Goal: Information Seeking & Learning: Check status

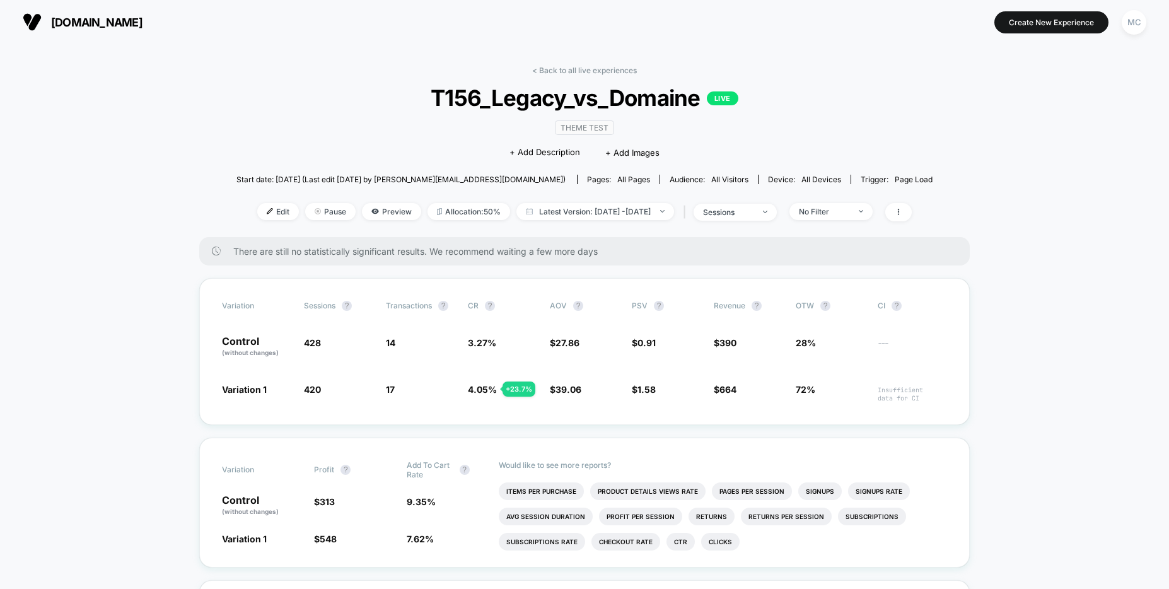
click at [348, 86] on span "T156_Legacy_vs_Domaine LIVE" at bounding box center [584, 98] width 626 height 26
click at [378, 44] on div "[DOMAIN_NAME] [URL][DOMAIN_NAME] Create New Experience MC [DOMAIN_NAME] < Back …" at bounding box center [584, 294] width 1169 height 589
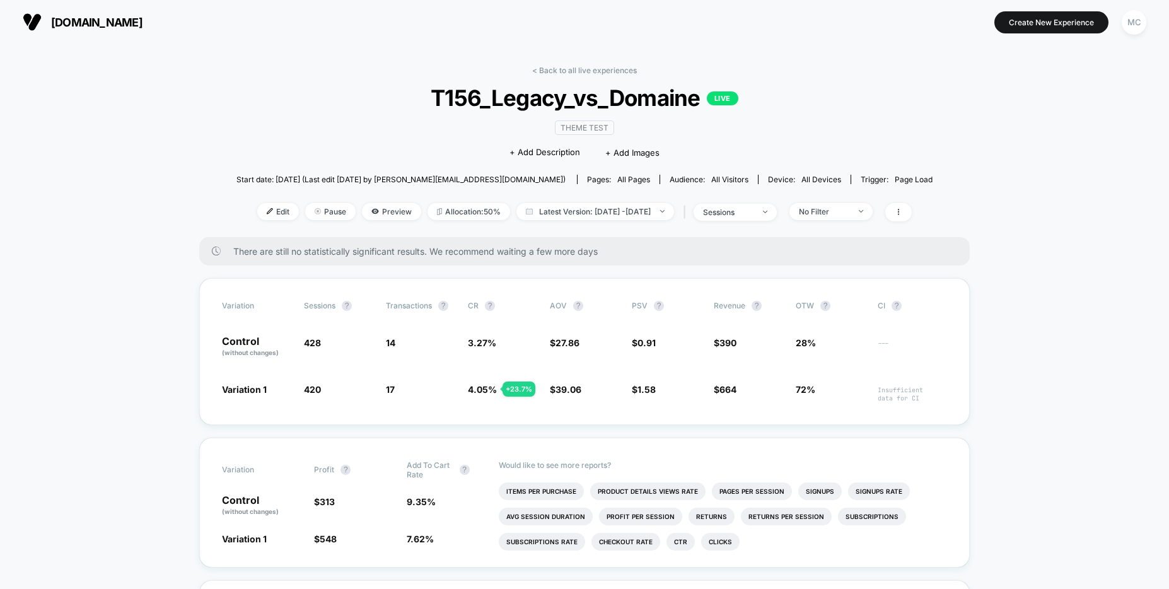
click at [383, 349] on div "Variation Sessions ? Transactions ? CR ? AOV ? PSV ? Revenue ? OTW ? CI ? Contr…" at bounding box center [584, 351] width 771 height 147
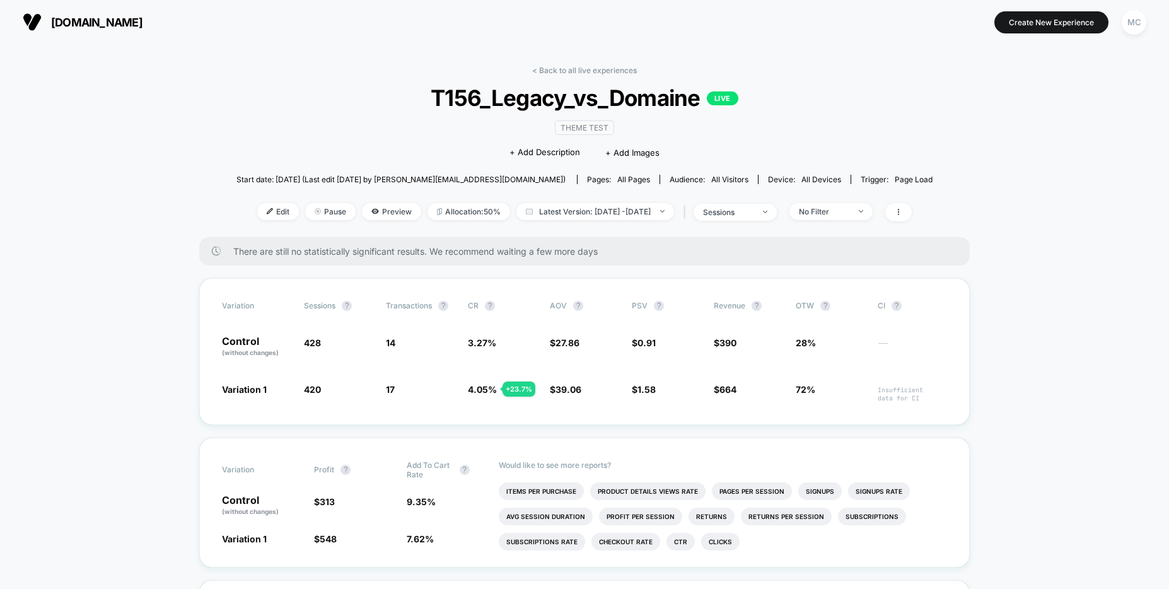
drag, startPoint x: 129, startPoint y: 304, endPoint x: 91, endPoint y: 295, distance: 39.0
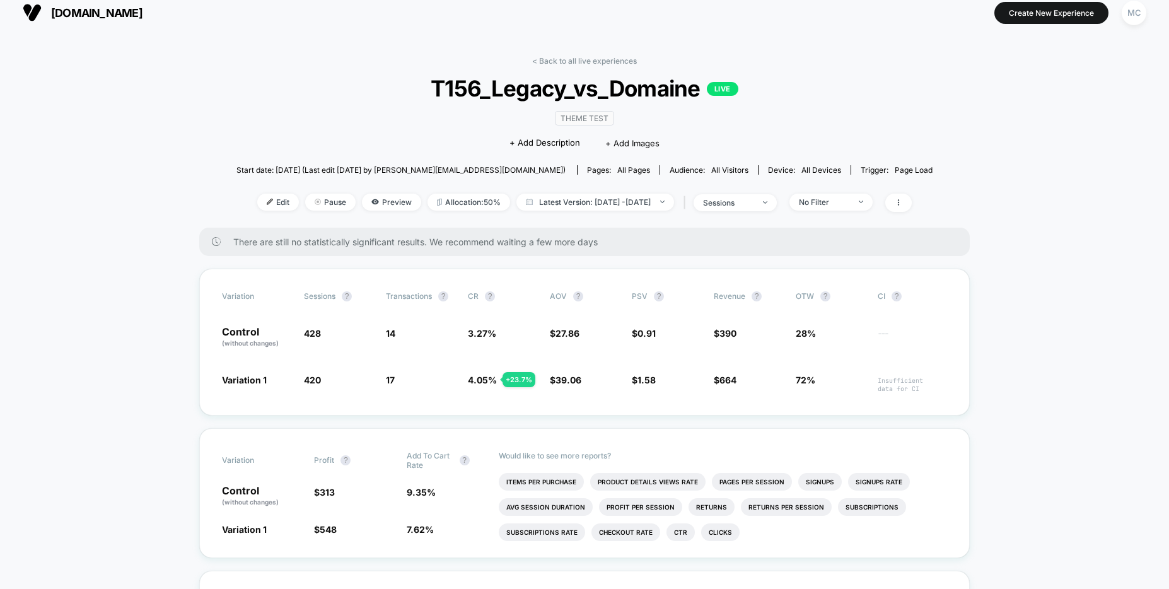
scroll to position [22, 0]
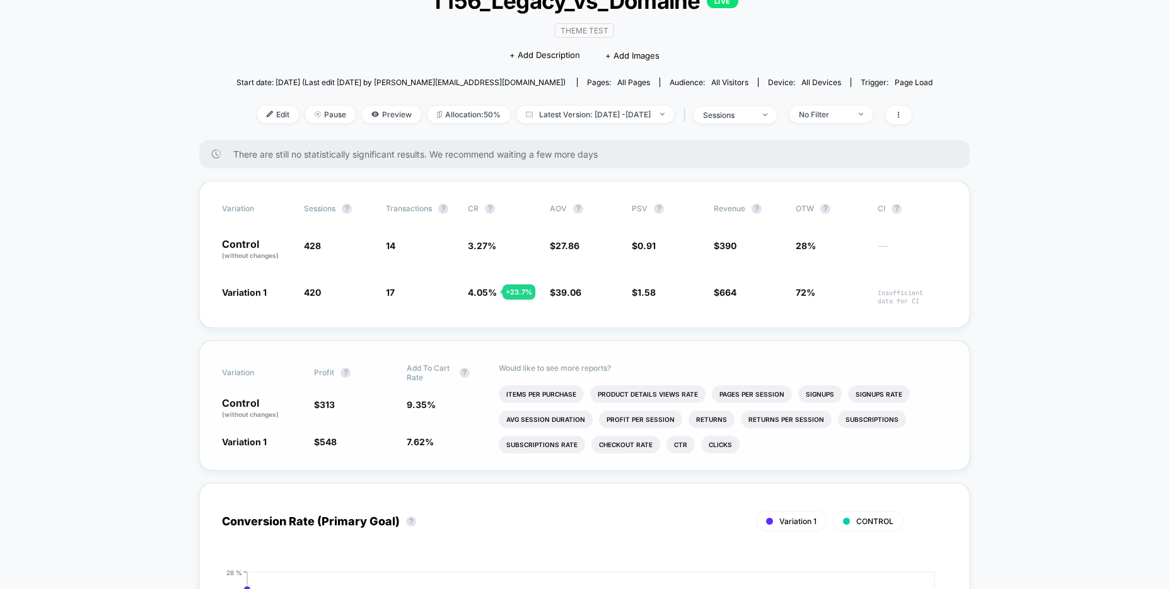
scroll to position [100, 0]
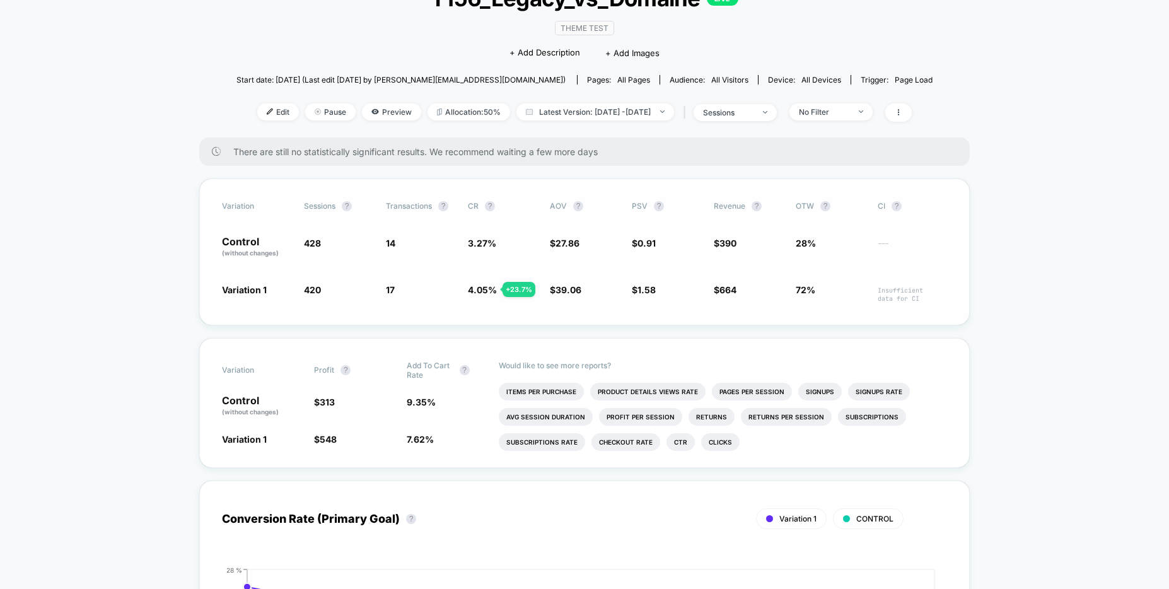
drag, startPoint x: 499, startPoint y: 292, endPoint x: 536, endPoint y: 295, distance: 37.3
click at [536, 295] on span "4.05 % + 23.7 %" at bounding box center [502, 293] width 69 height 20
drag, startPoint x: 494, startPoint y: 293, endPoint x: 272, endPoint y: 252, distance: 226.4
click at [274, 256] on div "Variation Sessions ? Transactions ? CR ? AOV ? PSV ? Revenue ? OTW ? CI ? Contr…" at bounding box center [584, 251] width 771 height 147
click at [388, 284] on div "Variation Sessions ? Transactions ? CR ? AOV ? PSV ? Revenue ? OTW ? CI ? Contr…" at bounding box center [584, 251] width 771 height 147
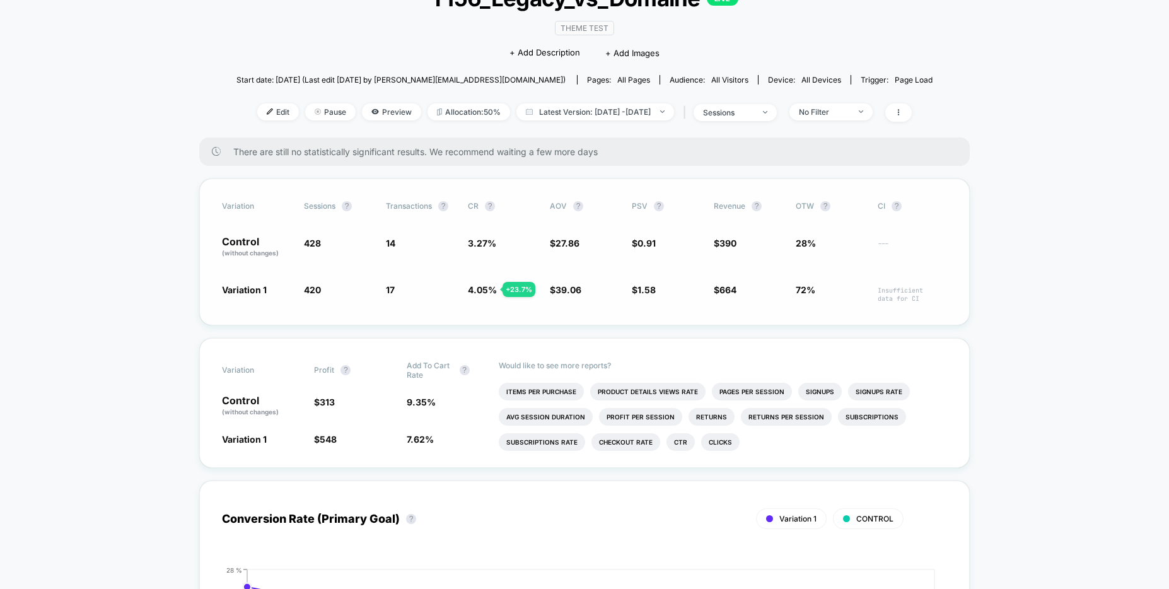
drag, startPoint x: 406, startPoint y: 262, endPoint x: 413, endPoint y: 262, distance: 6.9
click at [406, 262] on div "Variation Sessions ? Transactions ? CR ? AOV ? PSV ? Revenue ? OTW ? CI ? Contr…" at bounding box center [584, 251] width 771 height 147
drag, startPoint x: 470, startPoint y: 245, endPoint x: 482, endPoint y: 289, distance: 45.6
click at [482, 289] on div "Variation Sessions ? Transactions ? CR ? AOV ? PSV ? Revenue ? OTW ? CI ? Contr…" at bounding box center [584, 251] width 771 height 147
click at [482, 289] on span "4.05 %" at bounding box center [482, 289] width 29 height 11
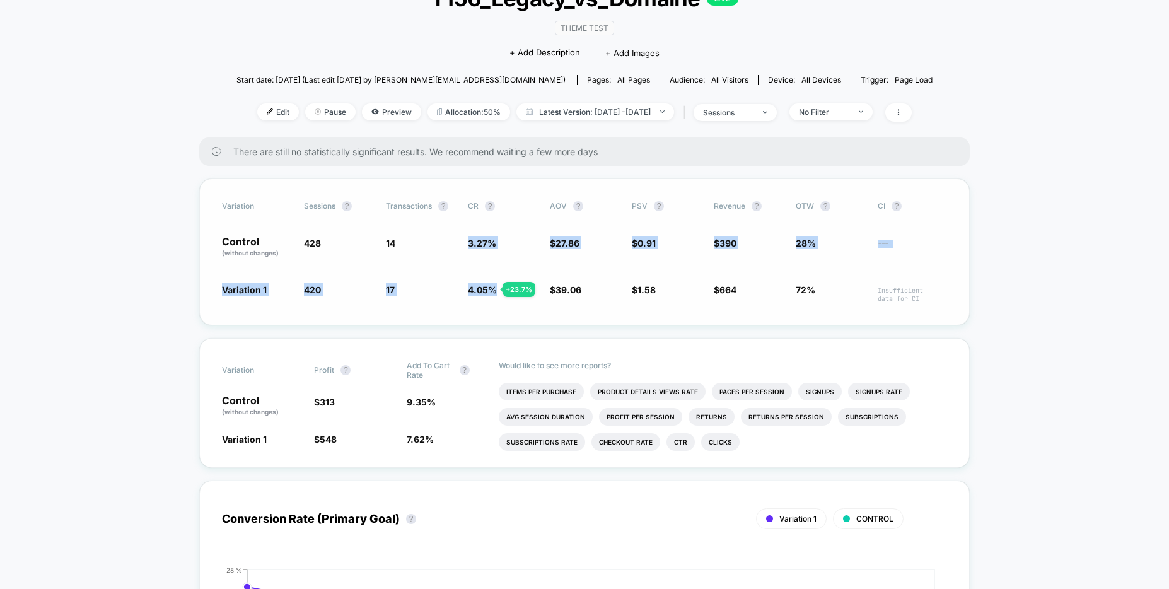
drag, startPoint x: 495, startPoint y: 290, endPoint x: 446, endPoint y: 242, distance: 68.7
click at [445, 242] on div "Variation Sessions ? Transactions ? CR ? AOV ? PSV ? Revenue ? OTW ? CI ? Contr…" at bounding box center [584, 251] width 771 height 147
click at [446, 242] on span "14" at bounding box center [420, 247] width 69 height 21
click at [482, 255] on span "3.27 %" at bounding box center [502, 247] width 69 height 21
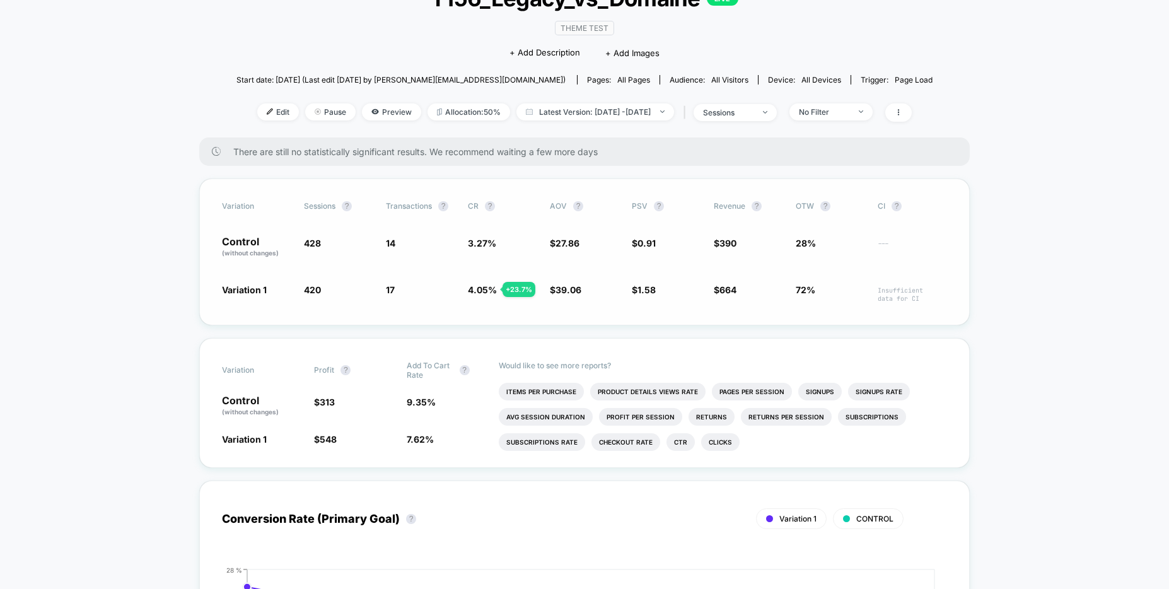
click at [387, 299] on span "17 + 23.7 %" at bounding box center [420, 293] width 69 height 20
click at [423, 313] on div "Variation Sessions ? Transactions ? CR ? AOV ? PSV ? Revenue ? OTW ? CI ? Contr…" at bounding box center [584, 251] width 771 height 147
drag, startPoint x: 489, startPoint y: 309, endPoint x: 469, endPoint y: 307, distance: 20.3
click at [479, 308] on div "Variation Sessions ? Transactions ? CR ? AOV ? PSV ? Revenue ? OTW ? CI ? Contr…" at bounding box center [584, 251] width 771 height 147
drag, startPoint x: 211, startPoint y: 245, endPoint x: 395, endPoint y: 296, distance: 191.3
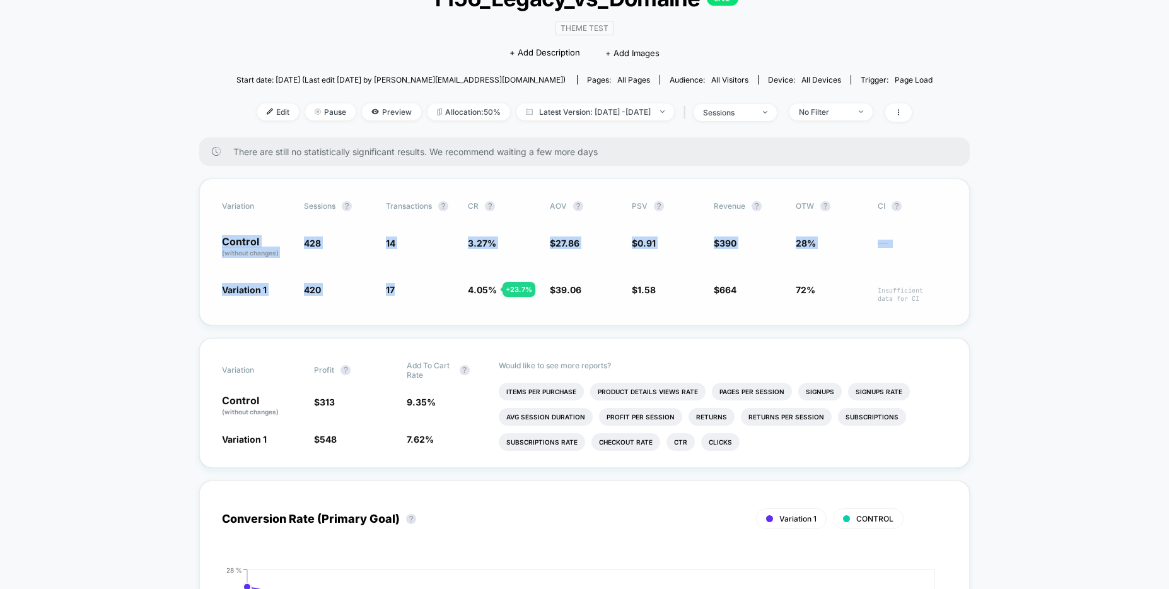
click at [395, 296] on div "Variation Sessions ? Transactions ? CR ? AOV ? PSV ? Revenue ? OTW ? CI ? Contr…" at bounding box center [584, 251] width 771 height 147
click at [426, 296] on span "17 + 23.7 %" at bounding box center [420, 293] width 69 height 20
click at [462, 303] on div "Variation Sessions ? Transactions ? CR ? AOV ? PSV ? Revenue ? OTW ? CI ? Contr…" at bounding box center [584, 251] width 771 height 147
click at [496, 304] on div "Variation Sessions ? Transactions ? CR ? AOV ? PSV ? Revenue ? OTW ? CI ? Contr…" at bounding box center [584, 251] width 771 height 147
click at [491, 305] on div "Variation Sessions ? Transactions ? CR ? AOV ? PSV ? Revenue ? OTW ? CI ? Contr…" at bounding box center [584, 251] width 771 height 147
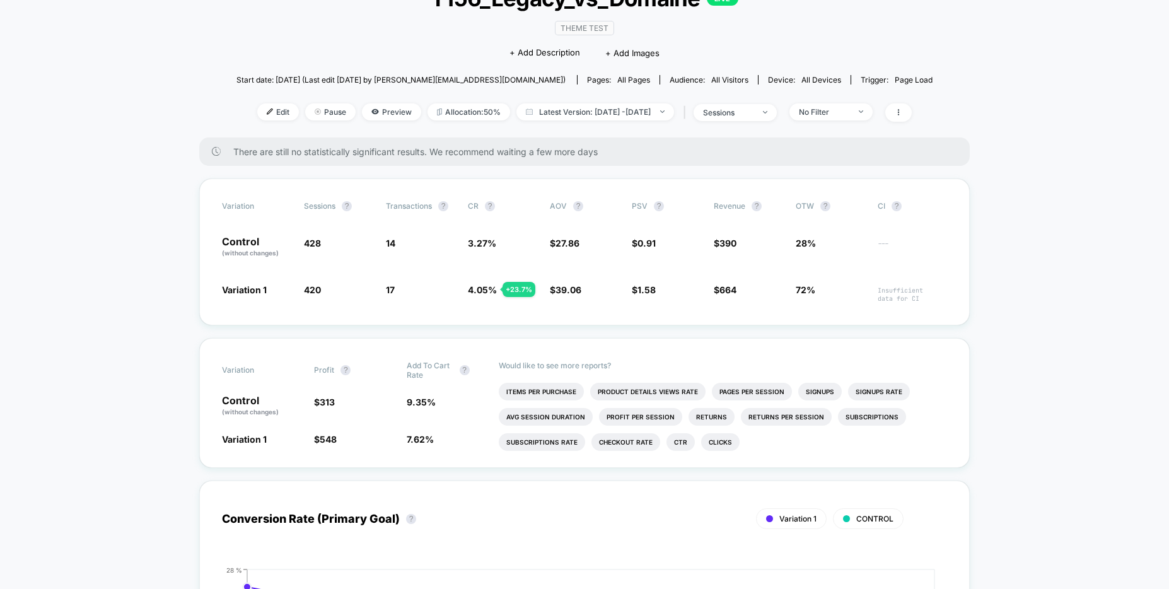
click at [383, 20] on div "Theme Test Click to edit experience details + Add Description + Add Images" at bounding box center [585, 39] width 418 height 57
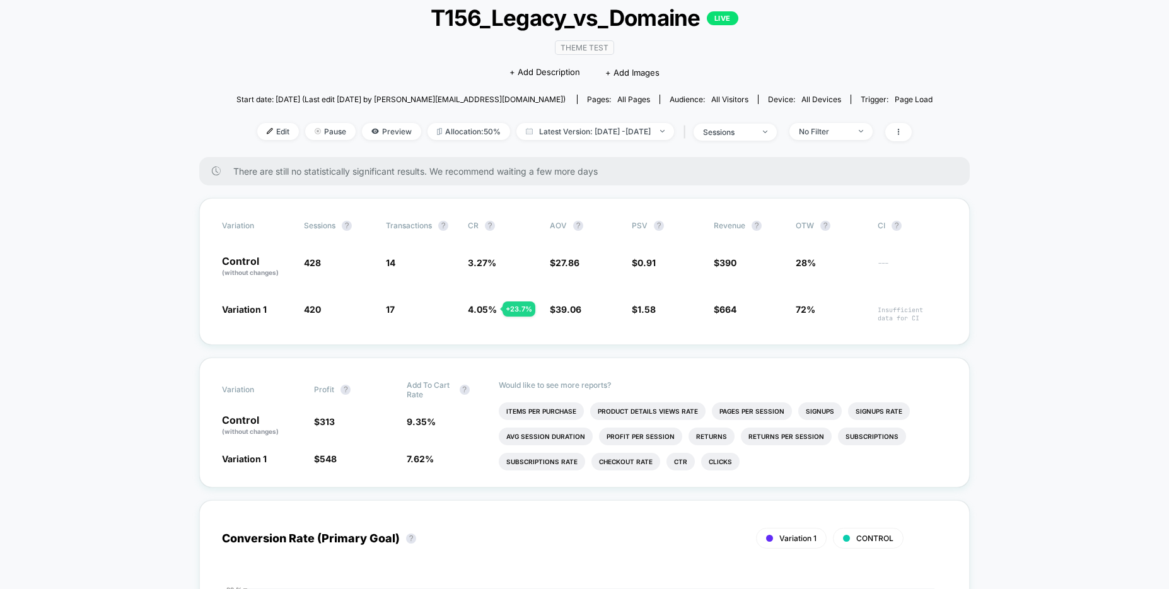
scroll to position [0, 0]
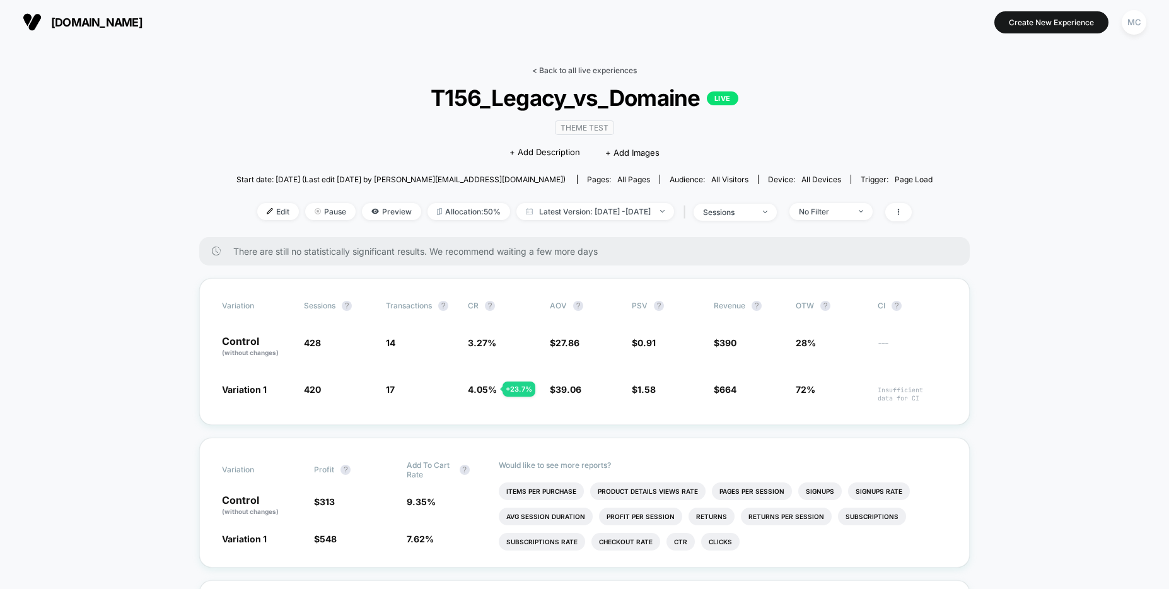
click at [576, 73] on link "< Back to all live experiences" at bounding box center [584, 70] width 105 height 9
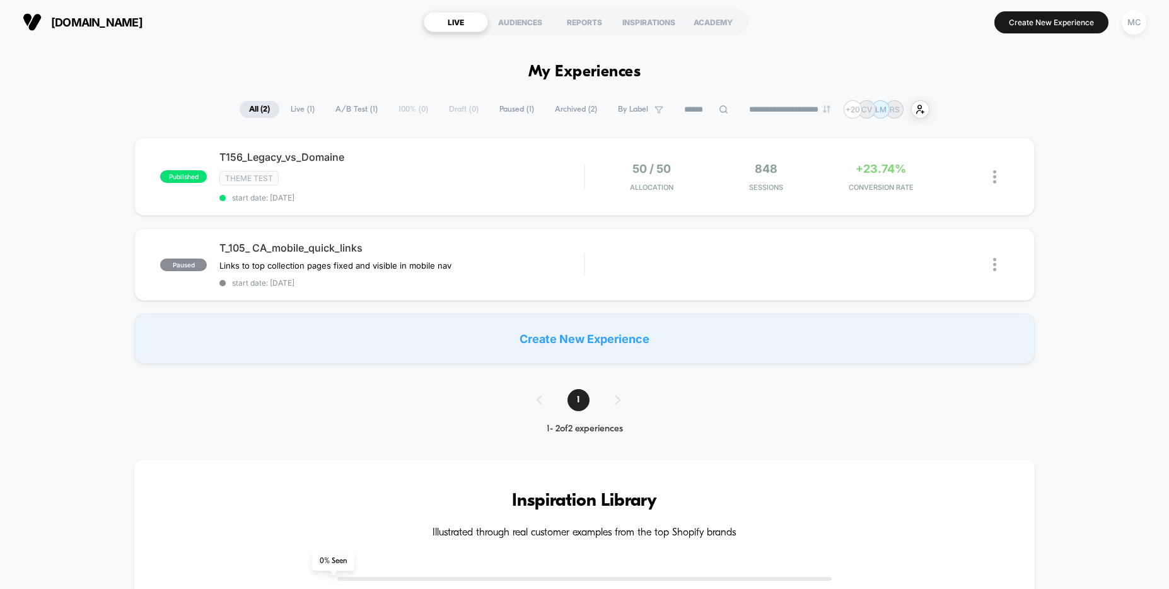
click at [557, 109] on span "Archived ( 2 )" at bounding box center [576, 109] width 61 height 17
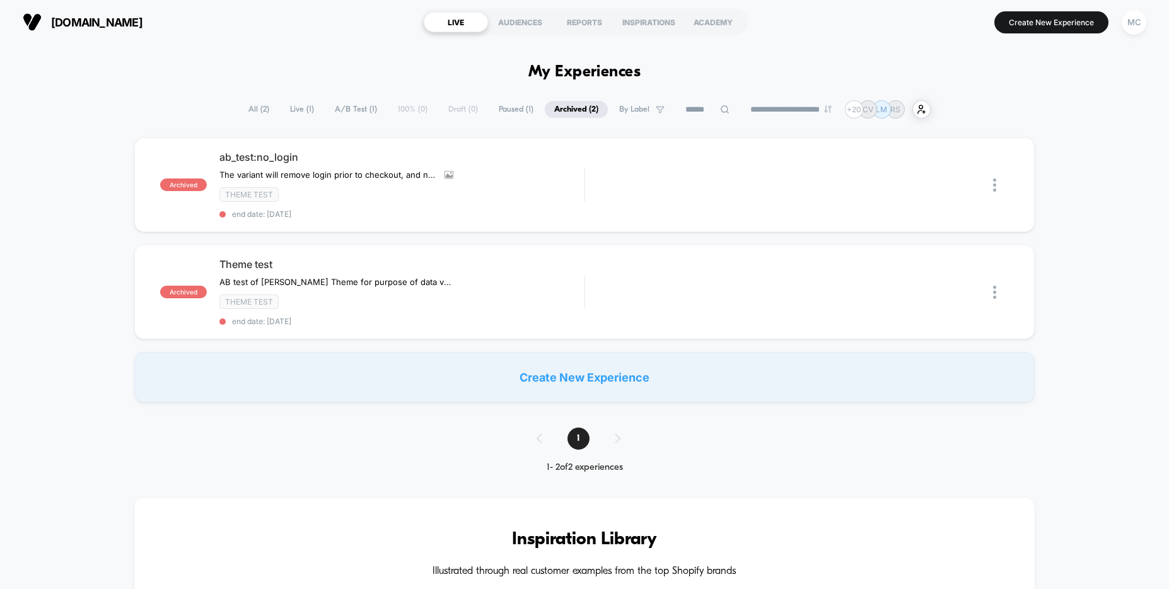
click at [131, 101] on div "**********" at bounding box center [584, 109] width 1169 height 18
click at [82, 112] on div "**********" at bounding box center [584, 109] width 1169 height 18
click at [297, 108] on span "Live ( 1 )" at bounding box center [302, 109] width 43 height 17
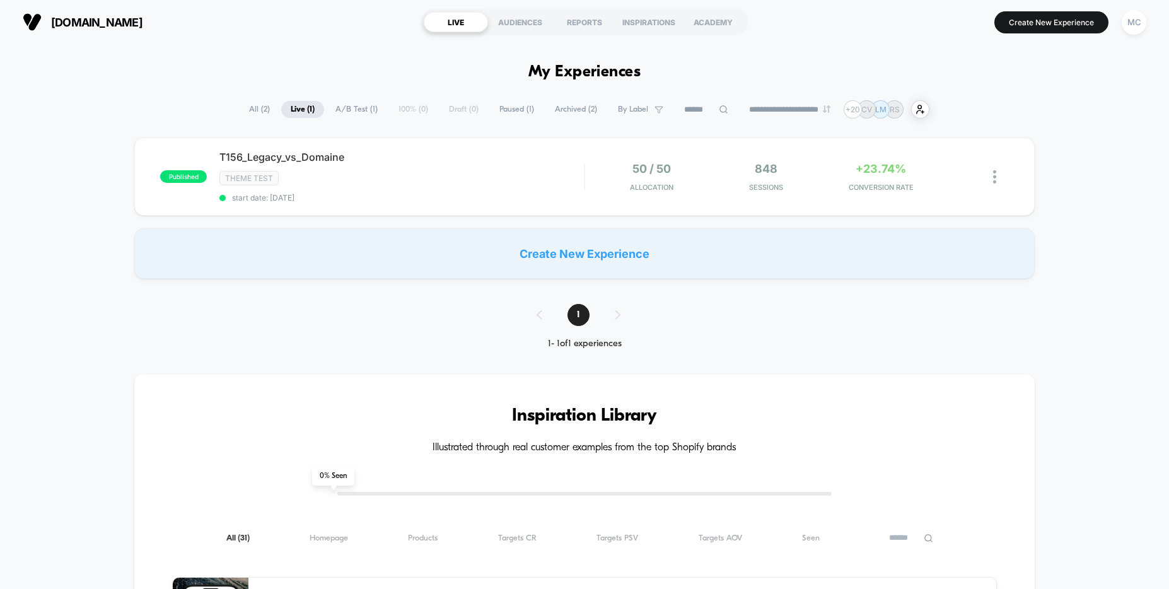
click at [473, 170] on div "T156_Legacy_vs_Domaine Click to edit experience details Click to edit experienc…" at bounding box center [401, 177] width 365 height 52
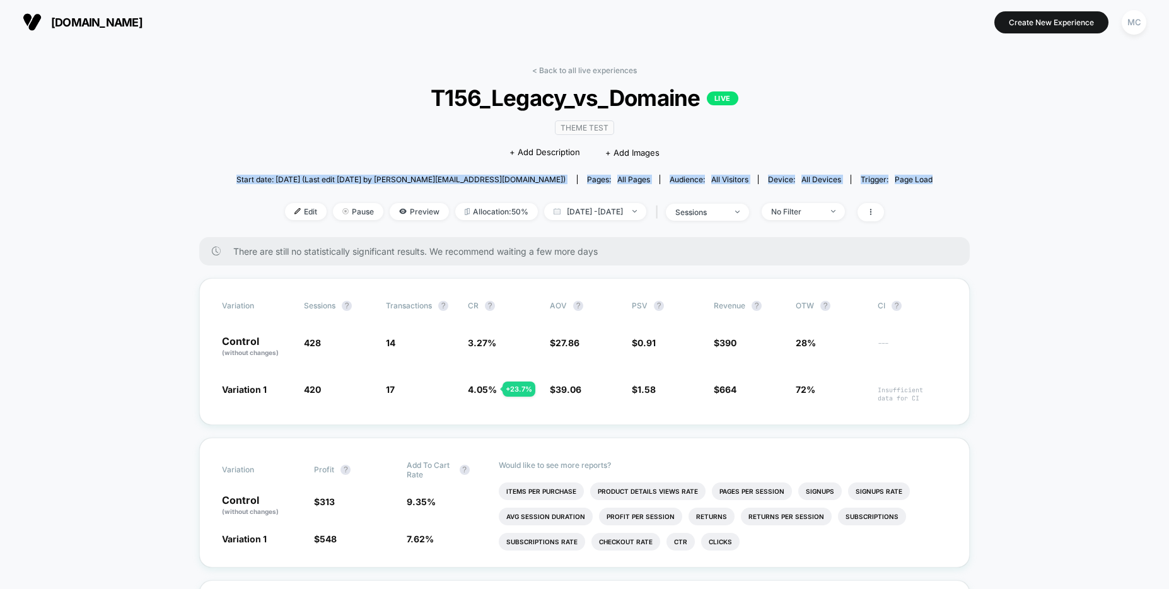
drag, startPoint x: 233, startPoint y: 180, endPoint x: 948, endPoint y: 180, distance: 715.2
drag, startPoint x: 435, startPoint y: 148, endPoint x: 419, endPoint y: 142, distance: 17.4
click at [424, 145] on div "Theme Test Click to edit experience details + Add Description + Add Images" at bounding box center [585, 139] width 418 height 57
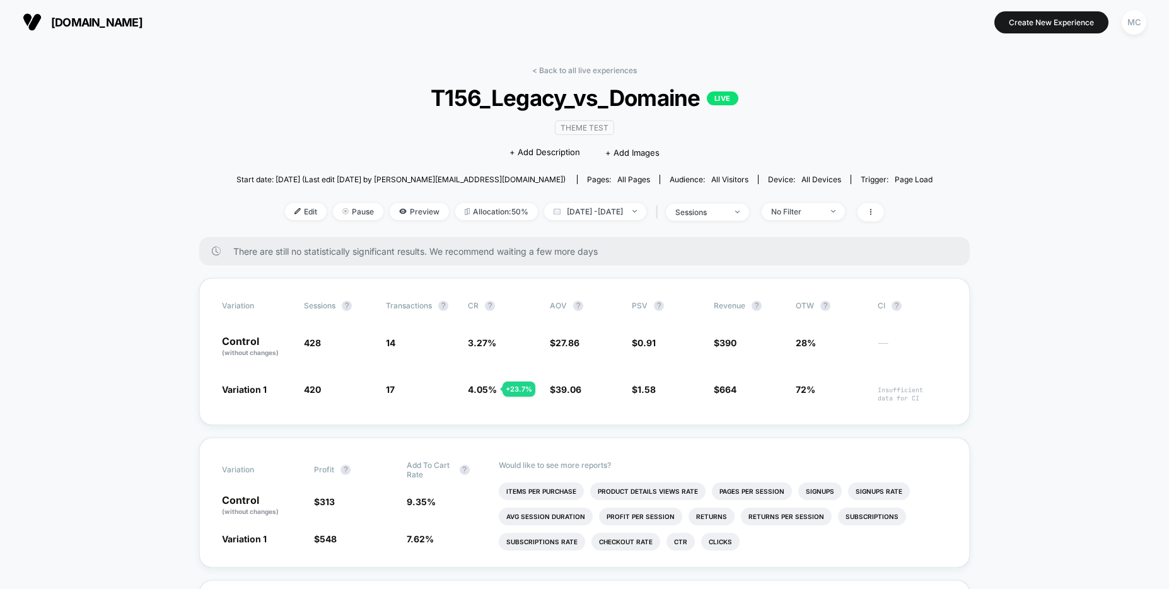
drag, startPoint x: 329, startPoint y: 105, endPoint x: 312, endPoint y: 102, distance: 16.8
click at [329, 106] on span "T156_Legacy_vs_Domaine LIVE" at bounding box center [584, 98] width 626 height 26
click at [393, 119] on div "Theme Test Click to edit experience details + Add Description + Add Images" at bounding box center [585, 139] width 418 height 57
click at [422, 102] on span "T156_Legacy_vs_Domaine LIVE" at bounding box center [584, 98] width 626 height 26
drag, startPoint x: 406, startPoint y: 395, endPoint x: 218, endPoint y: 344, distance: 194.1
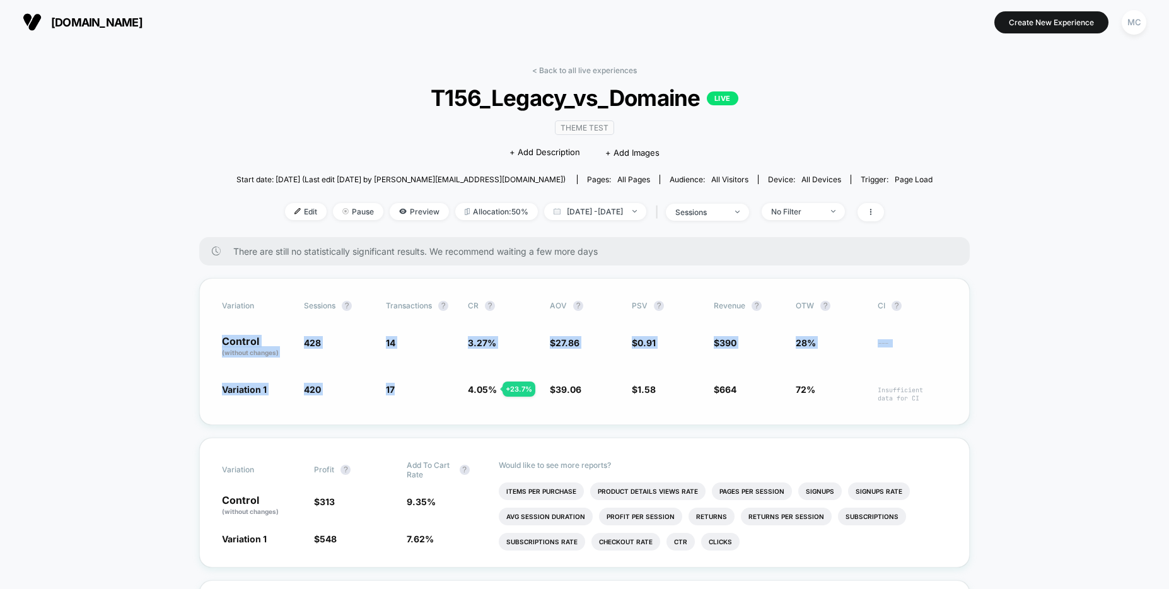
click at [219, 344] on div "Variation Sessions ? Transactions ? CR ? AOV ? PSV ? Revenue ? OTW ? CI ? Contr…" at bounding box center [584, 351] width 771 height 147
drag, startPoint x: 170, startPoint y: 341, endPoint x: 175, endPoint y: 336, distance: 6.7
drag, startPoint x: 296, startPoint y: 158, endPoint x: 293, endPoint y: 163, distance: 6.8
click at [293, 163] on div "< Back to all live experiences T156_Legacy_vs_Domaine LIVE Theme Test Click to …" at bounding box center [585, 152] width 696 height 172
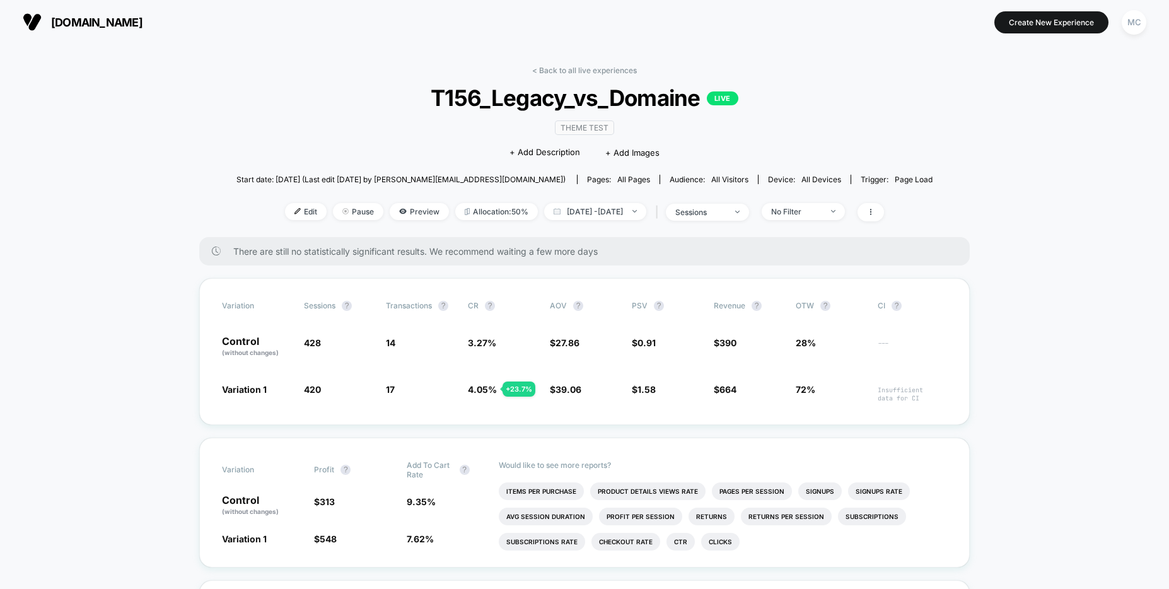
click at [296, 148] on div "< Back to all live experiences T156_Legacy_vs_Domaine LIVE Theme Test Click to …" at bounding box center [585, 152] width 696 height 172
click at [309, 132] on div "< Back to all live experiences T156_Legacy_vs_Domaine LIVE Theme Test Click to …" at bounding box center [585, 152] width 696 height 172
drag, startPoint x: 312, startPoint y: 133, endPoint x: 312, endPoint y: 124, distance: 8.8
click at [312, 133] on div "< Back to all live experiences T156_Legacy_vs_Domaine LIVE Theme Test Click to …" at bounding box center [585, 152] width 696 height 172
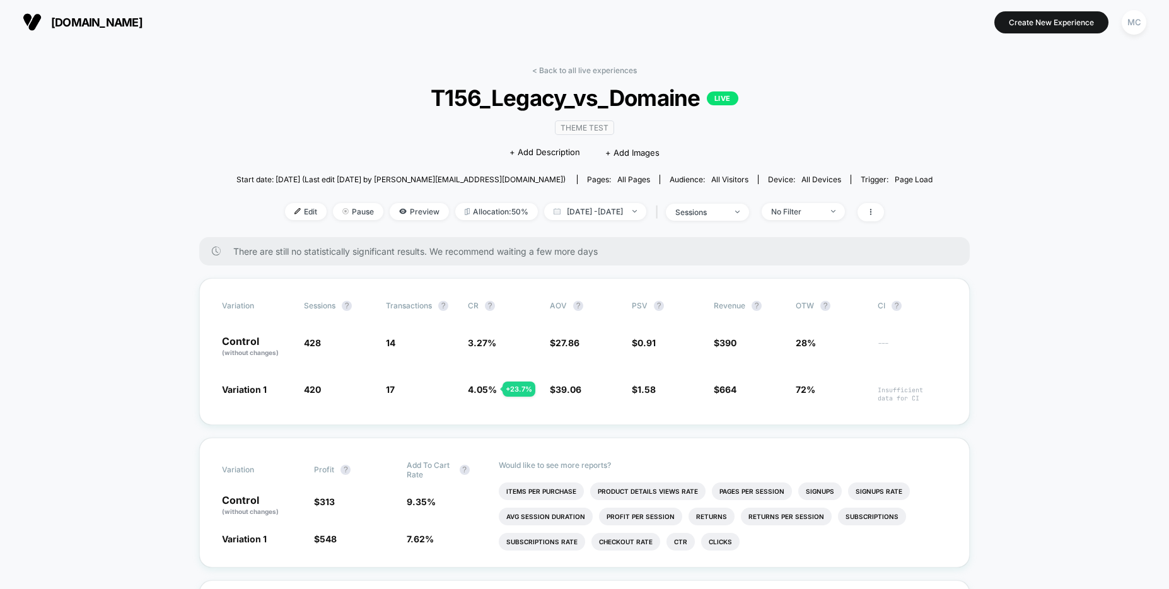
click at [344, 123] on div "< Back to all live experiences T156_Legacy_vs_Domaine LIVE Theme Test Click to …" at bounding box center [585, 152] width 696 height 172
click at [800, 141] on div "< Back to all live experiences T156_Legacy_vs_Domaine LIVE Theme Test Click to …" at bounding box center [585, 152] width 696 height 172
click at [384, 181] on span "Start date: [DATE] (Last edit [DATE] by [PERSON_NAME][EMAIL_ADDRESS][DOMAIN_NAM…" at bounding box center [401, 179] width 329 height 9
drag, startPoint x: 390, startPoint y: 180, endPoint x: 359, endPoint y: 180, distance: 31.5
click at [359, 180] on span "Start date: [DATE] (Last edit [DATE] by [PERSON_NAME][EMAIL_ADDRESS][DOMAIN_NAM…" at bounding box center [401, 179] width 329 height 9
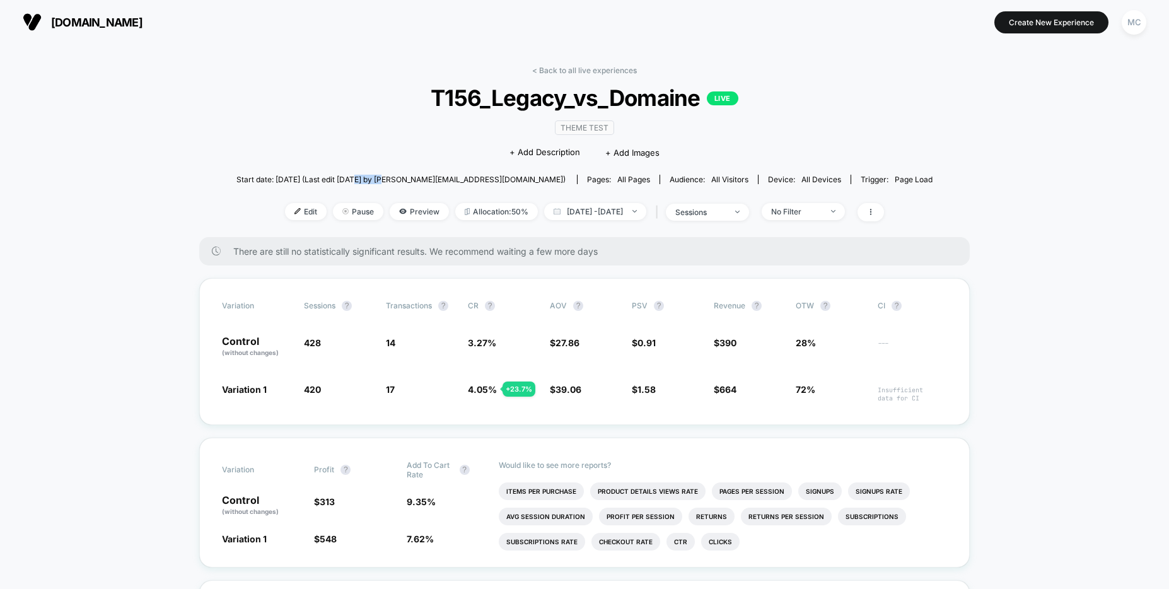
click at [359, 180] on span "Start date: [DATE] (Last edit [DATE] by [PERSON_NAME][EMAIL_ADDRESS][DOMAIN_NAM…" at bounding box center [401, 179] width 329 height 9
drag, startPoint x: 358, startPoint y: 180, endPoint x: 392, endPoint y: 177, distance: 33.6
click at [392, 176] on span "Start date: [DATE] (Last edit [DATE] by [PERSON_NAME][EMAIL_ADDRESS][DOMAIN_NAM…" at bounding box center [401, 179] width 329 height 9
click at [392, 177] on span "Start date: [DATE] (Last edit [DATE] by [PERSON_NAME][EMAIL_ADDRESS][DOMAIN_NAM…" at bounding box center [401, 179] width 329 height 9
click at [391, 177] on span "Start date: [DATE] (Last edit [DATE] by [PERSON_NAME][EMAIL_ADDRESS][DOMAIN_NAM…" at bounding box center [401, 179] width 329 height 9
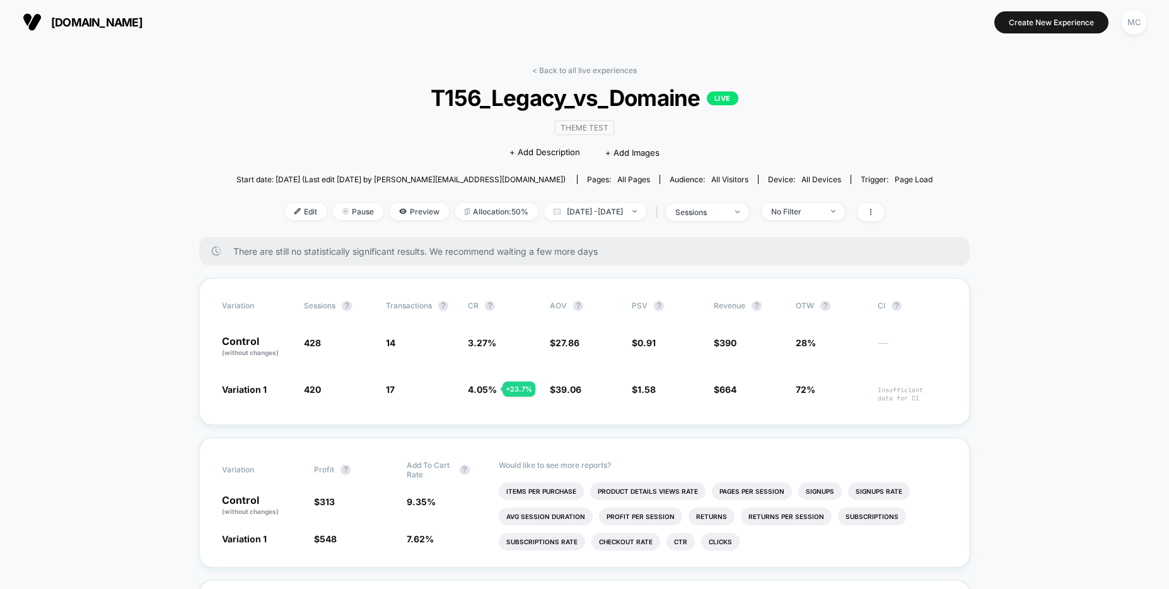
click at [856, 112] on div "< Back to all live experiences T156_Legacy_vs_Domaine LIVE Theme Test Click to …" at bounding box center [585, 152] width 696 height 172
click at [373, 118] on div "< Back to all live experiences T156_Legacy_vs_Domaine LIVE Theme Test Click to …" at bounding box center [585, 152] width 696 height 172
click at [568, 71] on link "< Back to all live experiences" at bounding box center [584, 70] width 105 height 9
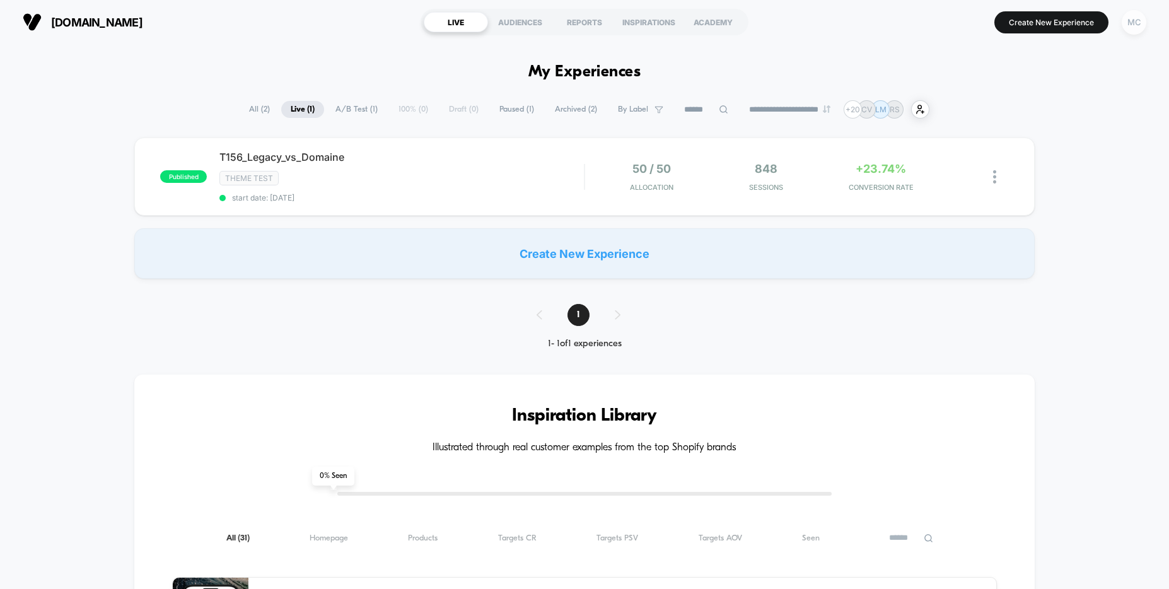
click at [1135, 20] on div "MC" at bounding box center [1134, 22] width 25 height 25
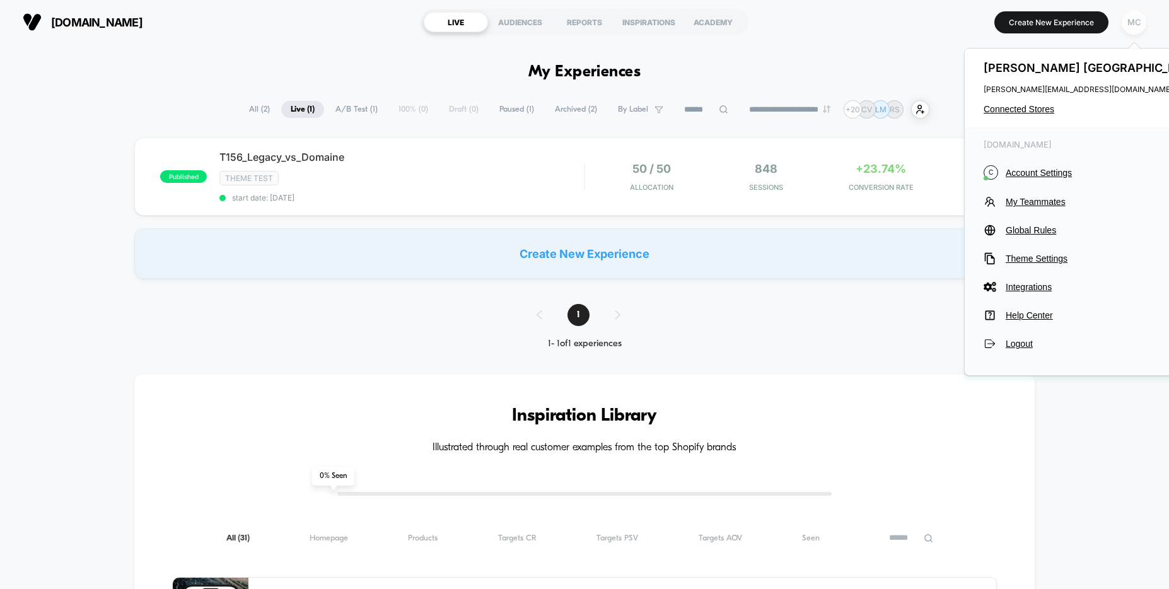
click at [1135, 20] on div "MC" at bounding box center [1134, 22] width 25 height 25
